Goal: Information Seeking & Learning: Find specific fact

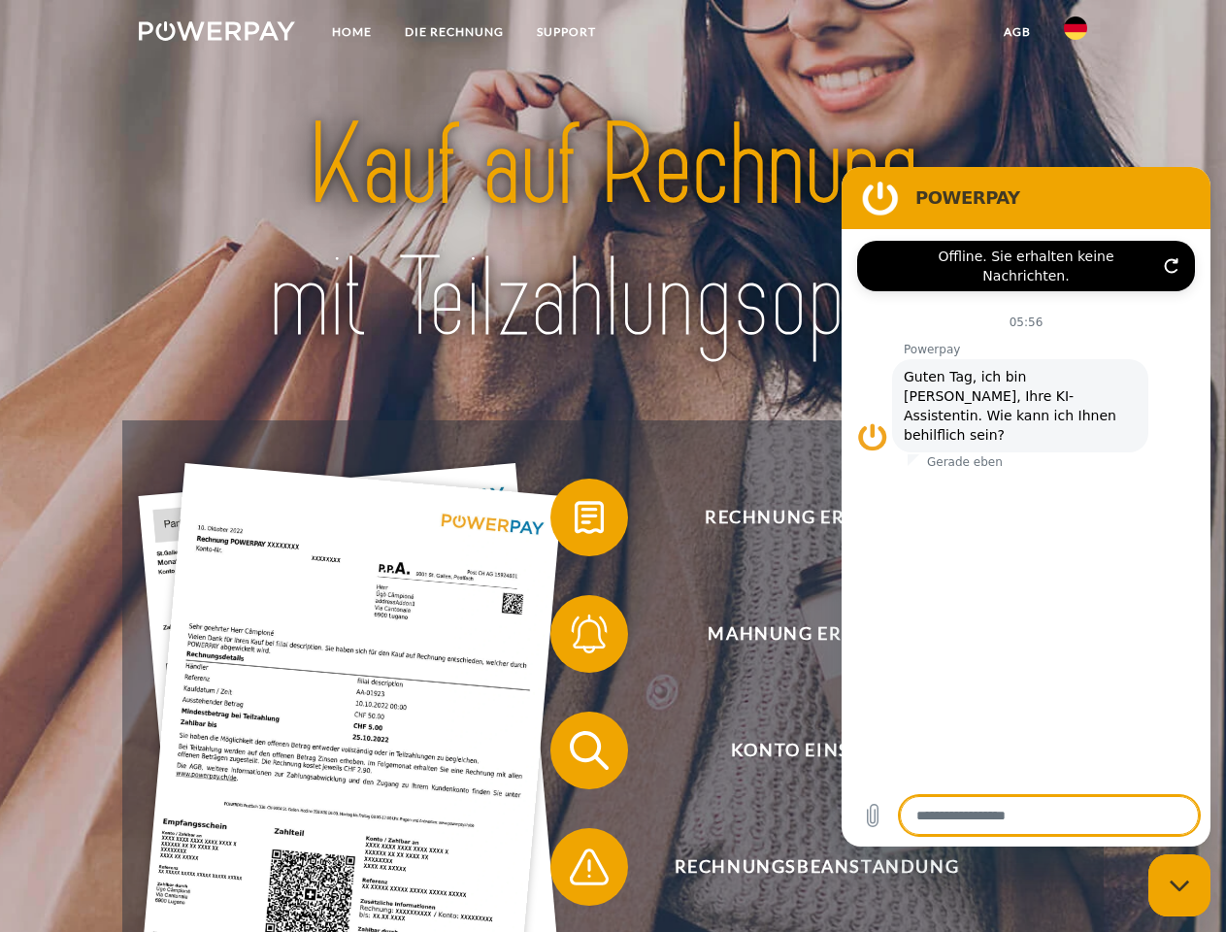
click at [217, 34] on img at bounding box center [217, 30] width 156 height 19
click at [1076, 34] on img at bounding box center [1075, 28] width 23 height 23
click at [1017, 32] on link "agb" at bounding box center [1018, 32] width 60 height 35
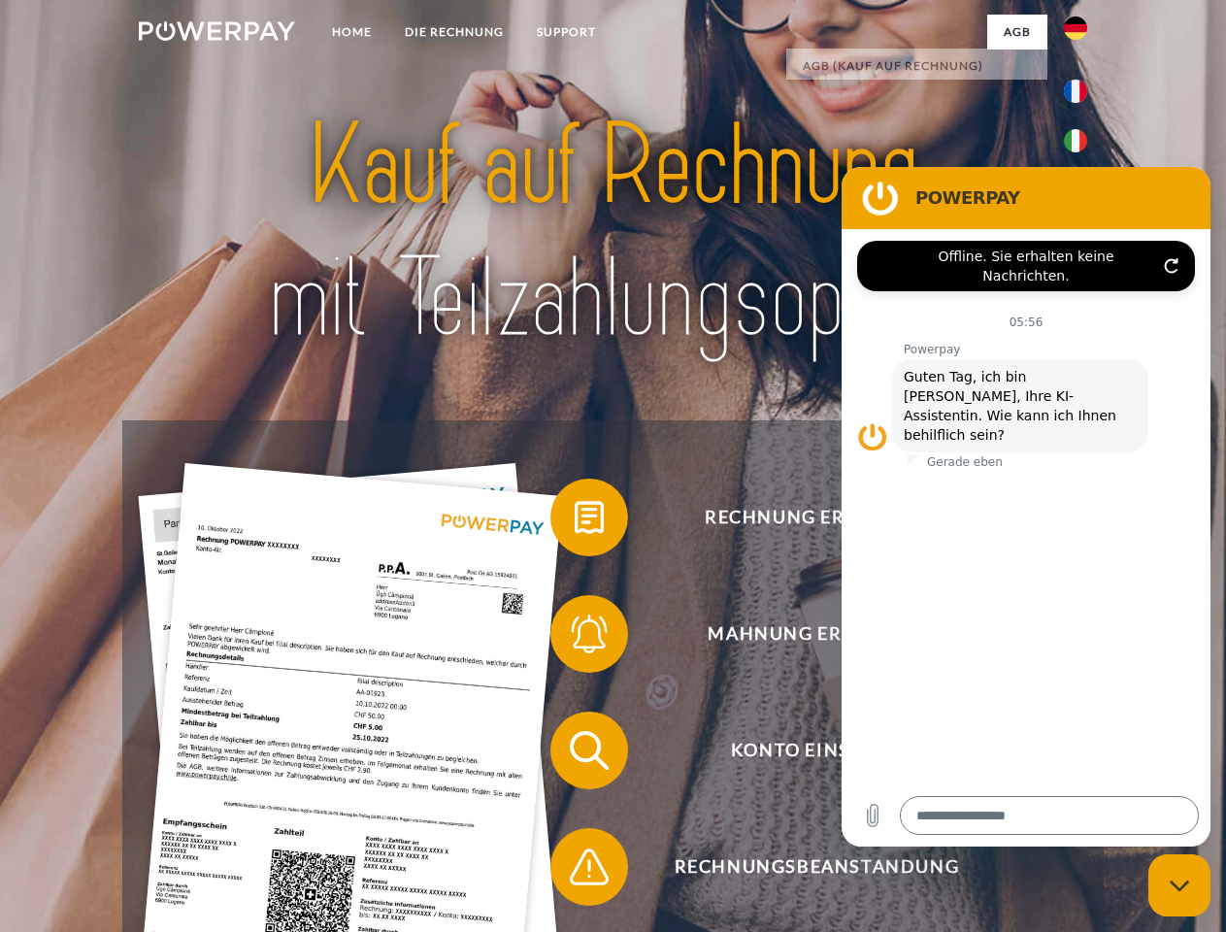
click at [575, 521] on span at bounding box center [560, 517] width 97 height 97
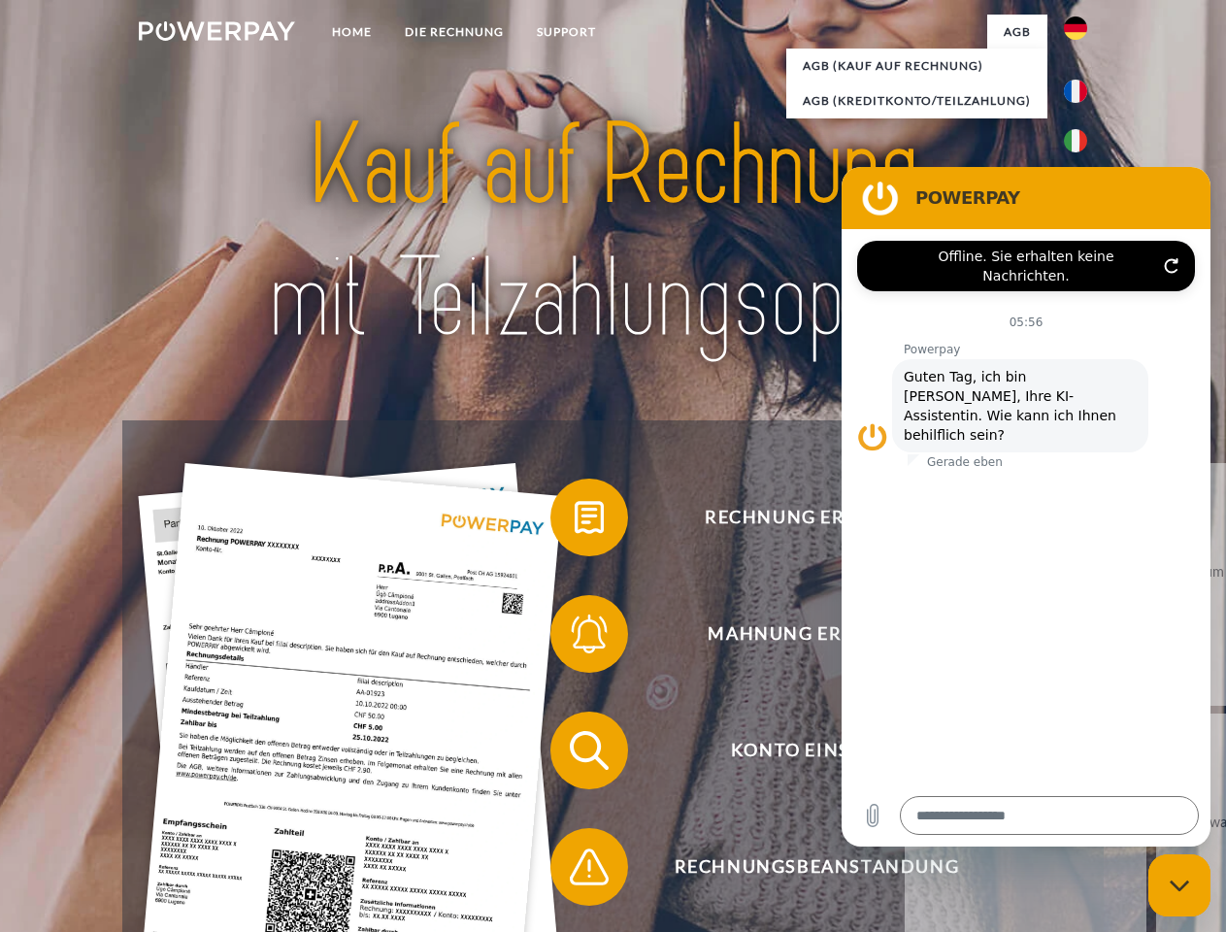
click at [575, 638] on div "Rechnung erhalten? Mahnung erhalten? Konto einsehen" at bounding box center [612, 808] width 981 height 777
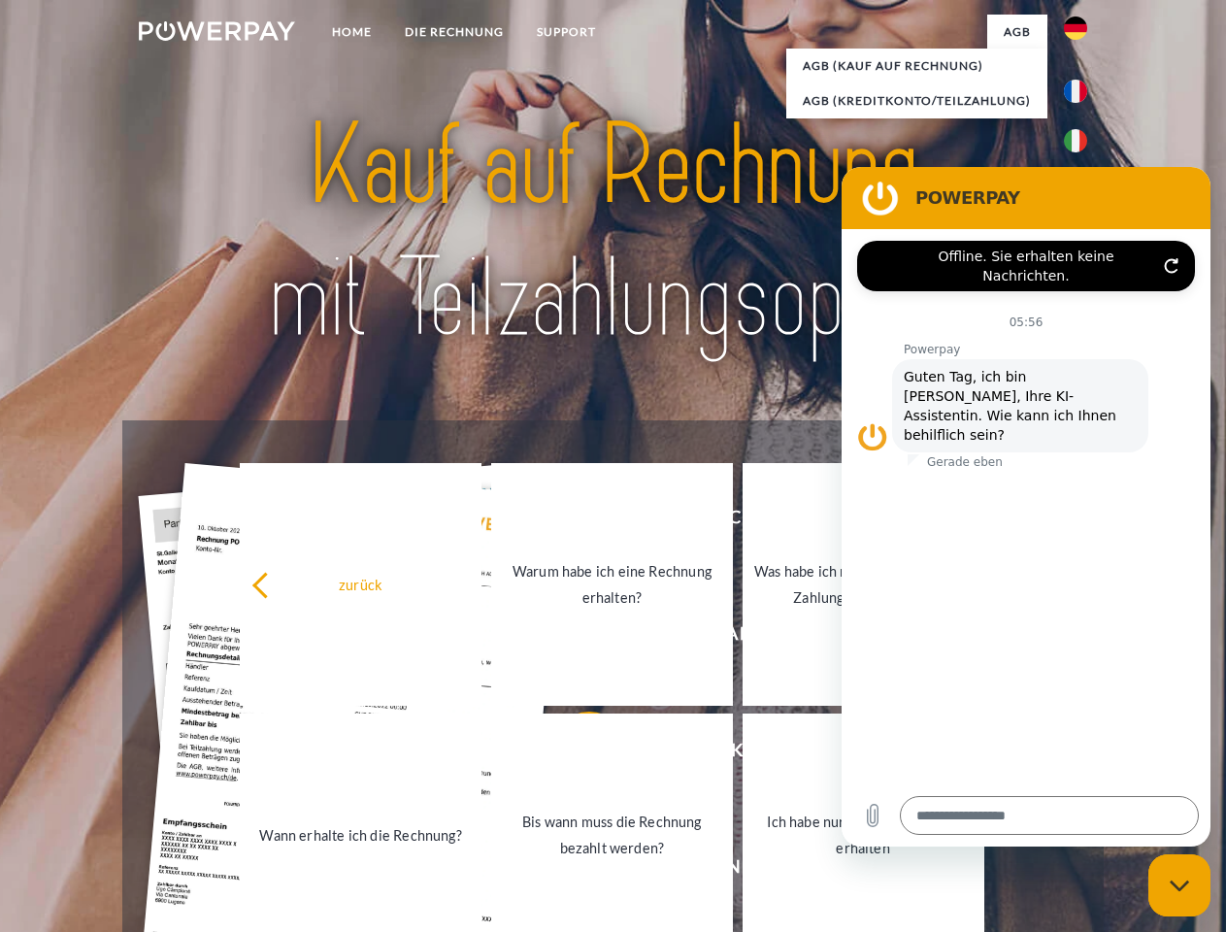
click at [575, 755] on link "Bis wann muss die Rechnung bezahlt werden?" at bounding box center [612, 835] width 242 height 243
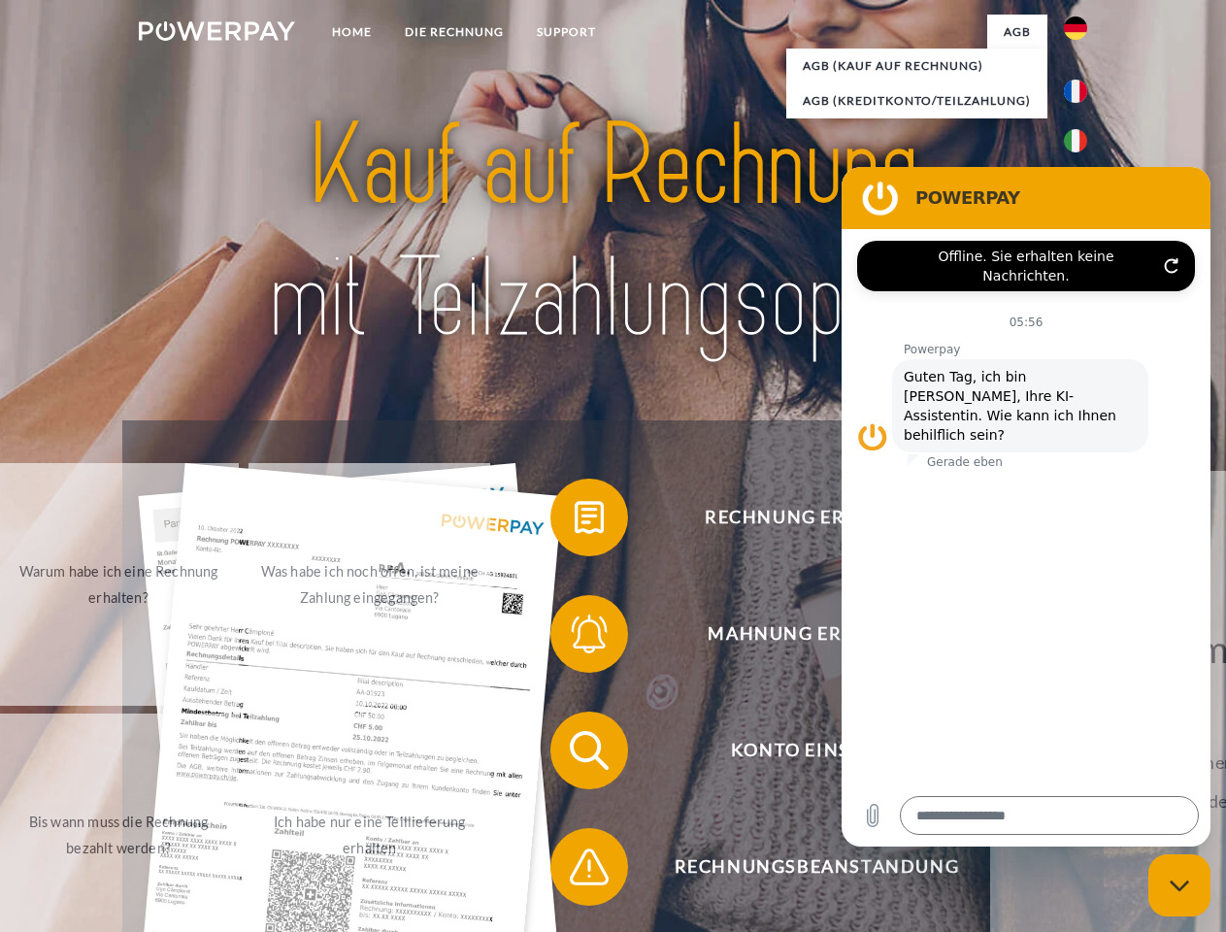
click at [575, 871] on span at bounding box center [560, 867] width 97 height 97
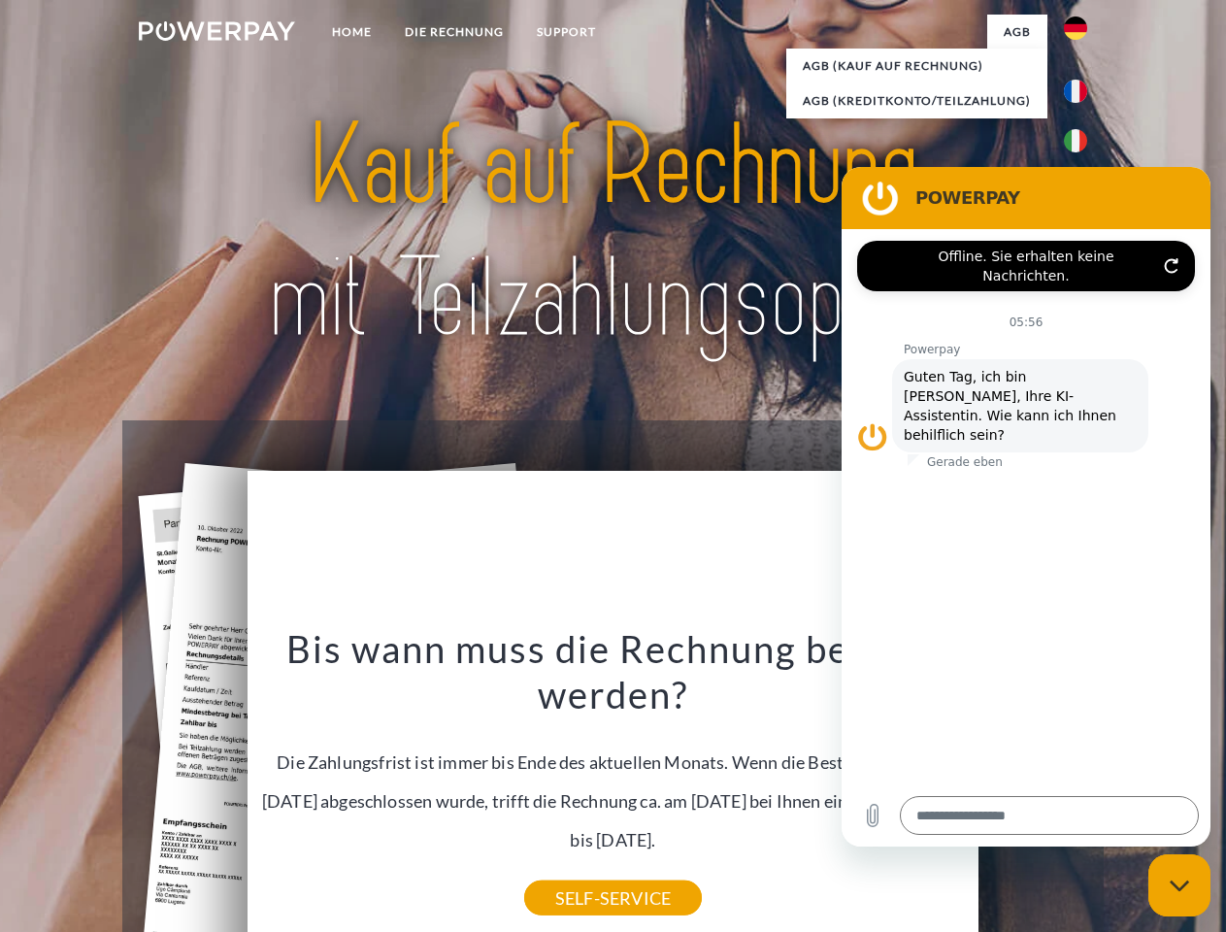
click at [1180, 886] on icon "Messaging-Fenster schließen" at bounding box center [1180, 886] width 20 height 13
type textarea "*"
